Goal: Navigation & Orientation: Find specific page/section

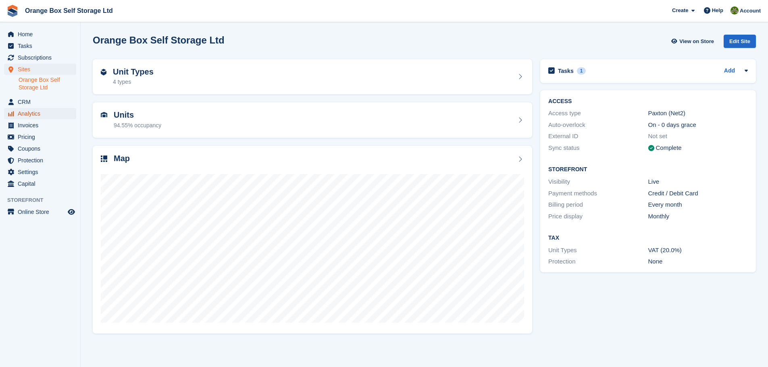
click at [27, 114] on span "Analytics" at bounding box center [42, 113] width 48 height 11
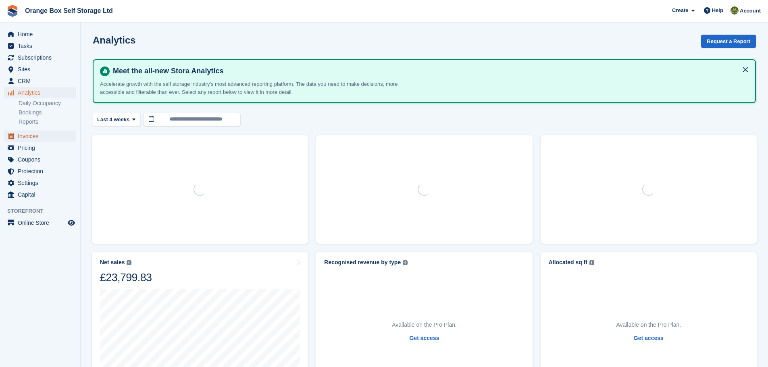
click at [25, 141] on span "Invoices" at bounding box center [42, 136] width 48 height 11
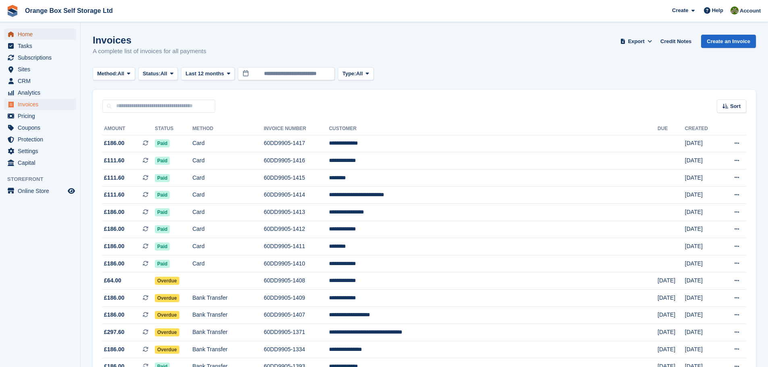
click at [32, 38] on span "Home" at bounding box center [42, 34] width 48 height 11
